Goal: Task Accomplishment & Management: Manage account settings

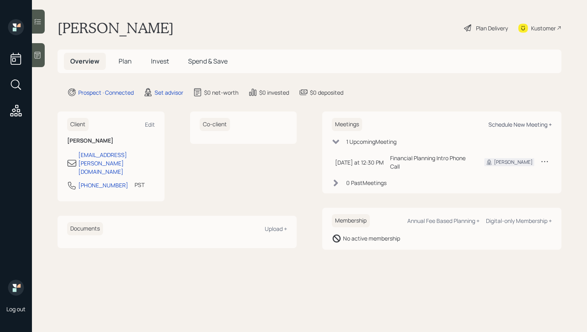
click at [514, 125] on div "Schedule New Meeting +" at bounding box center [521, 125] width 64 height 8
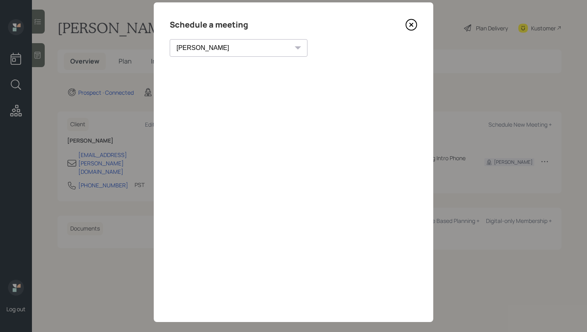
scroll to position [18, 0]
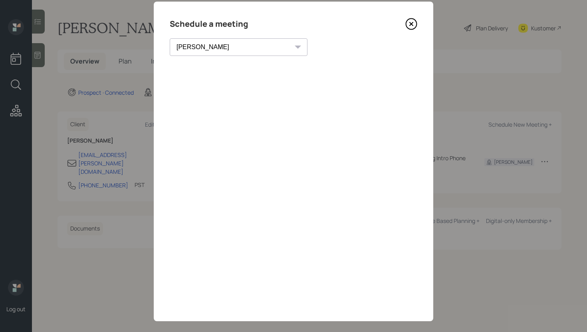
click at [222, 52] on select "Theresa Spinello Matthew Burke Xavier Ross Eitan Bar-David Ian Yamey Trevor Nel…" at bounding box center [239, 47] width 138 height 18
select select "f14b762f-c7c2-4b89-9227-8fa891345eea"
click at [170, 38] on select "Theresa Spinello Matthew Burke Xavier Ross Eitan Bar-David Ian Yamey Trevor Nel…" at bounding box center [239, 47] width 138 height 18
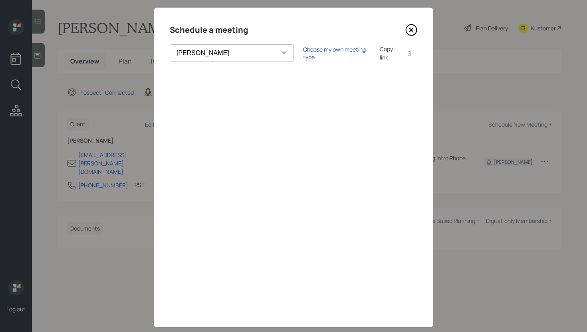
scroll to position [11, 0]
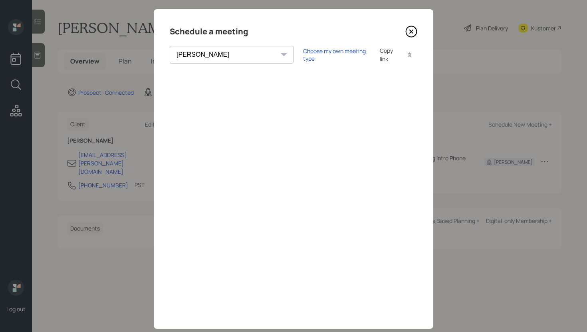
click at [413, 32] on icon at bounding box center [411, 31] width 3 height 3
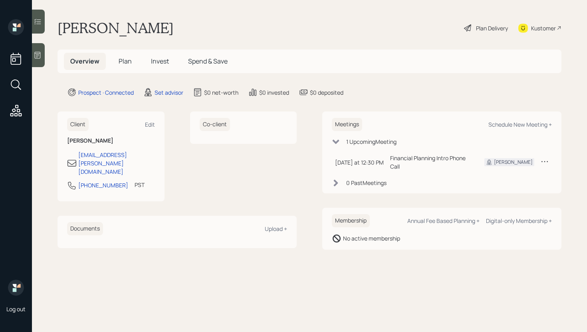
click at [38, 62] on div at bounding box center [38, 55] width 13 height 24
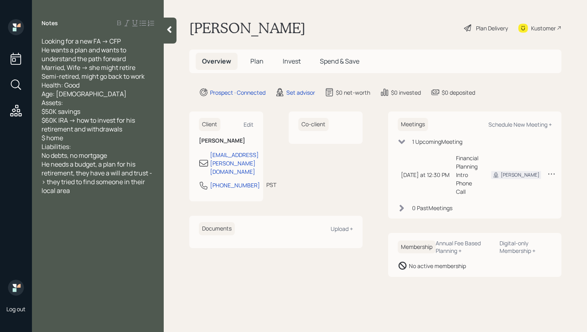
click at [168, 38] on div at bounding box center [170, 31] width 13 height 26
